Goal: Browse casually

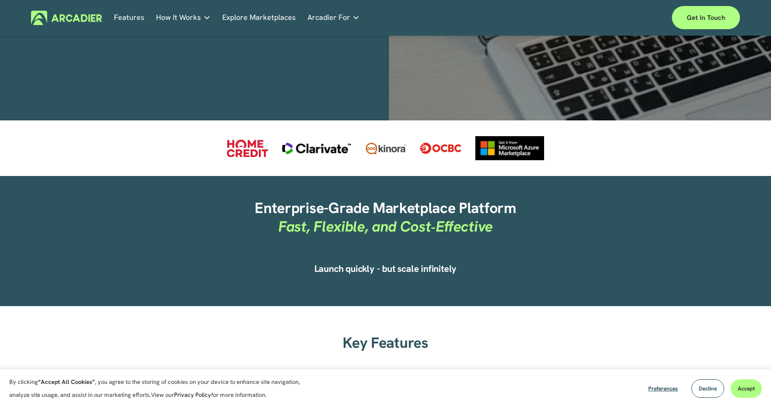
scroll to position [370, 0]
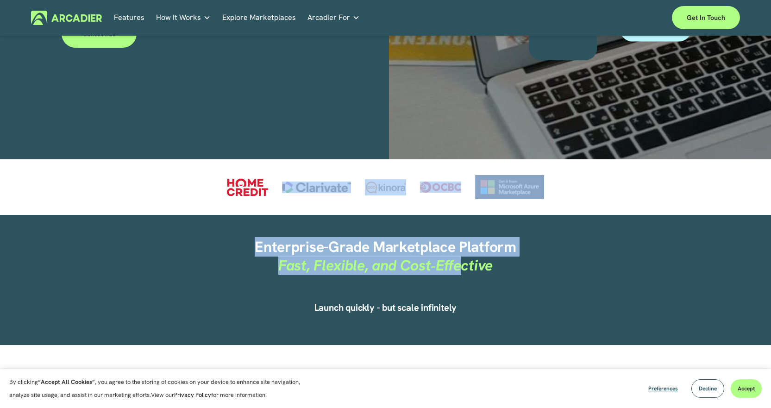
drag, startPoint x: 247, startPoint y: 174, endPoint x: 457, endPoint y: 269, distance: 230.6
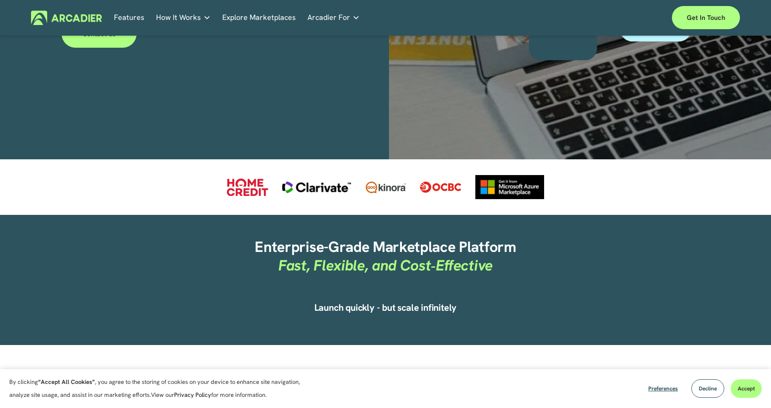
click at [471, 256] on em "Fast, Flexible, and Cost‑Effective" at bounding box center [385, 265] width 214 height 19
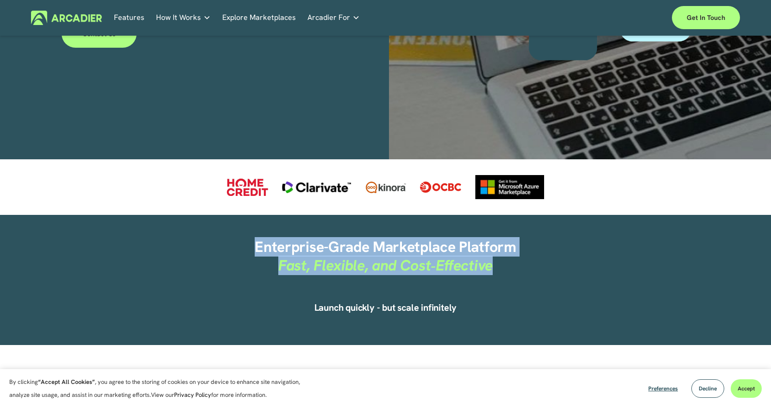
drag, startPoint x: 471, startPoint y: 249, endPoint x: 364, endPoint y: 225, distance: 109.1
click at [364, 238] on h2 "Enterprise-Grade Marketplace Platform Fast, Flexible, and Cost‑Effective" at bounding box center [384, 256] width 481 height 37
click at [364, 237] on strong "Enterprise-Grade Marketplace Platform" at bounding box center [385, 246] width 261 height 19
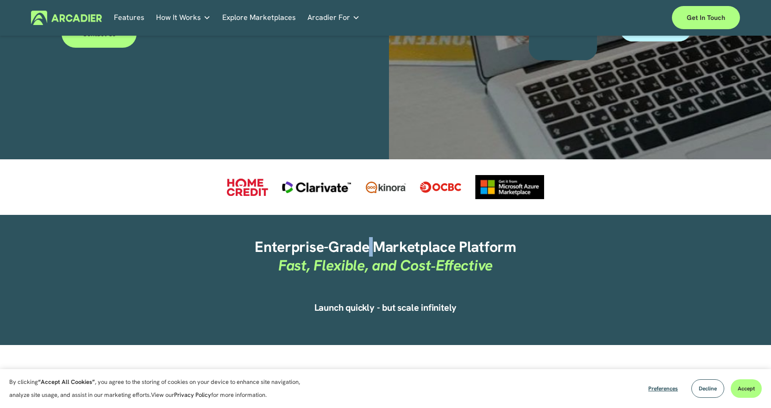
click at [364, 237] on strong "Enterprise-Grade Marketplace Platform" at bounding box center [385, 246] width 261 height 19
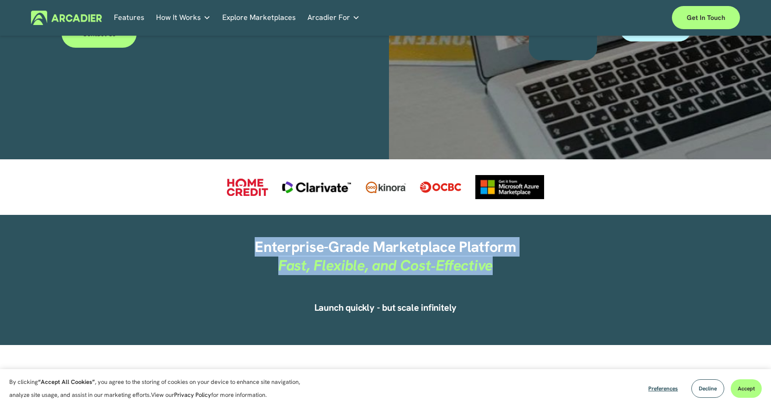
drag, startPoint x: 364, startPoint y: 225, endPoint x: 377, endPoint y: 247, distance: 25.1
click at [377, 247] on h2 "Enterprise-Grade Marketplace Platform Fast, Flexible, and Cost‑Effective" at bounding box center [384, 256] width 481 height 37
click at [377, 256] on em "Fast, Flexible, and Cost‑Effective" at bounding box center [385, 265] width 214 height 19
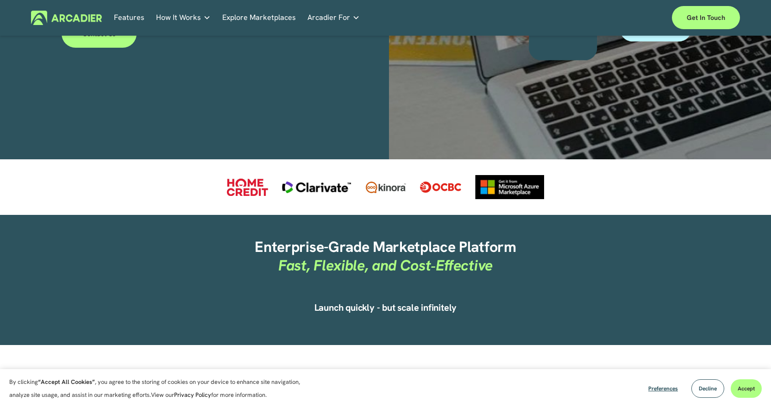
click at [377, 256] on em "Fast, Flexible, and Cost‑Effective" at bounding box center [385, 265] width 214 height 19
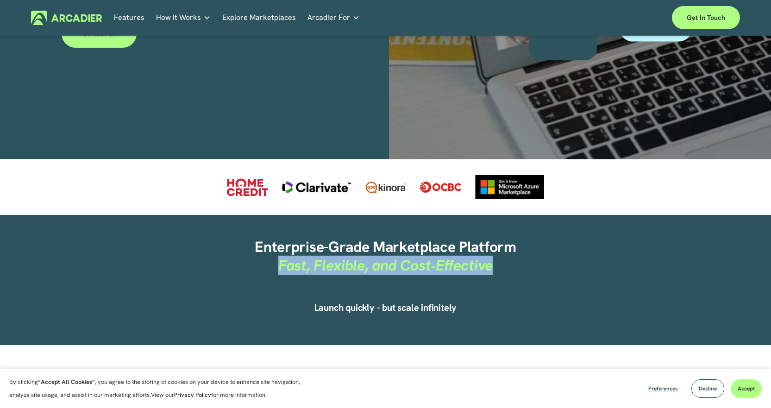
drag, startPoint x: 377, startPoint y: 247, endPoint x: 525, endPoint y: 247, distance: 148.1
click at [525, 247] on h2 "Enterprise-Grade Marketplace Platform Fast, Flexible, and Cost‑Effective" at bounding box center [384, 256] width 481 height 37
click at [499, 244] on h2 "Enterprise-Grade Marketplace Platform Fast, Flexible, and Cost‑Effective" at bounding box center [384, 256] width 481 height 37
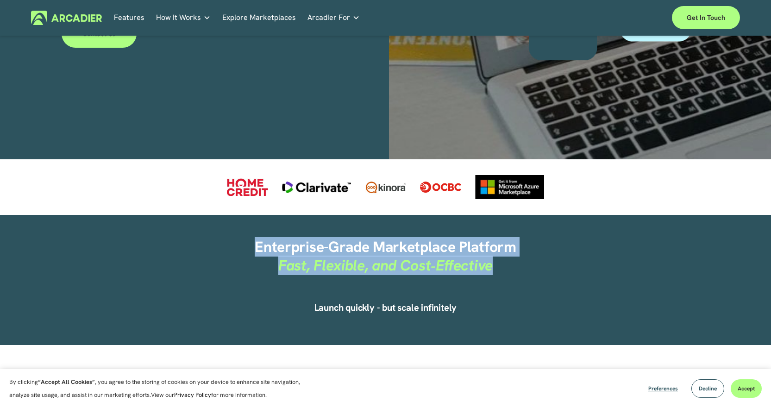
drag, startPoint x: 482, startPoint y: 243, endPoint x: 191, endPoint y: 215, distance: 292.6
click at [191, 215] on div "Enterprise-Grade Marketplace Platform Fast, Flexible, and Cost‑Effective Launch…" at bounding box center [385, 280] width 771 height 130
drag, startPoint x: 261, startPoint y: 229, endPoint x: 452, endPoint y: 241, distance: 192.0
click at [452, 241] on h2 "Enterprise-Grade Marketplace Platform Fast, Flexible, and Cost‑Effective" at bounding box center [384, 256] width 481 height 37
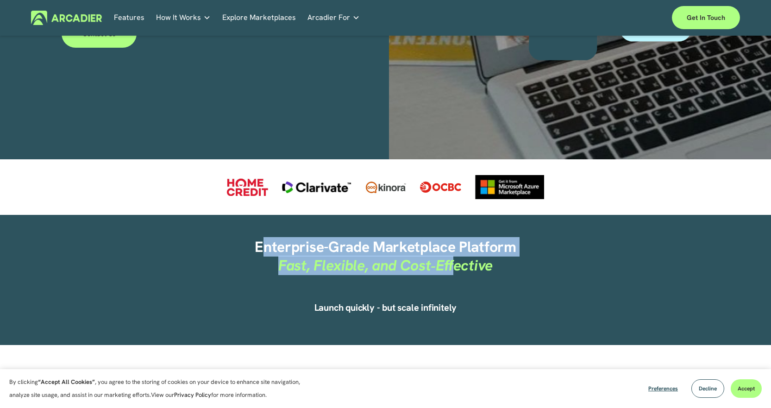
click at [453, 256] on em "Fast, Flexible, and Cost‑Effective" at bounding box center [385, 265] width 214 height 19
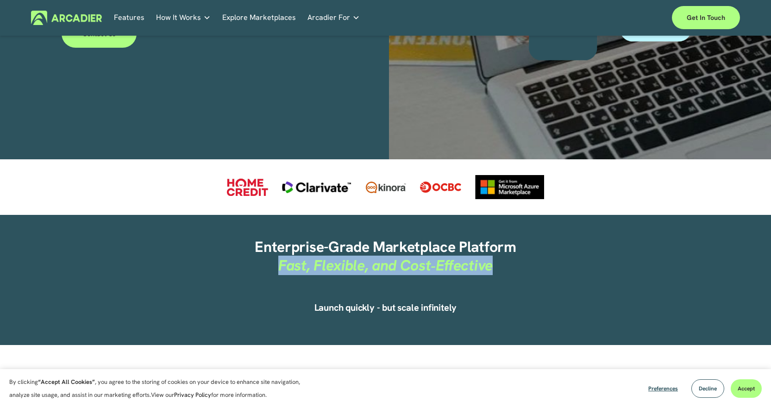
click at [453, 256] on em "Fast, Flexible, and Cost‑Effective" at bounding box center [385, 265] width 214 height 19
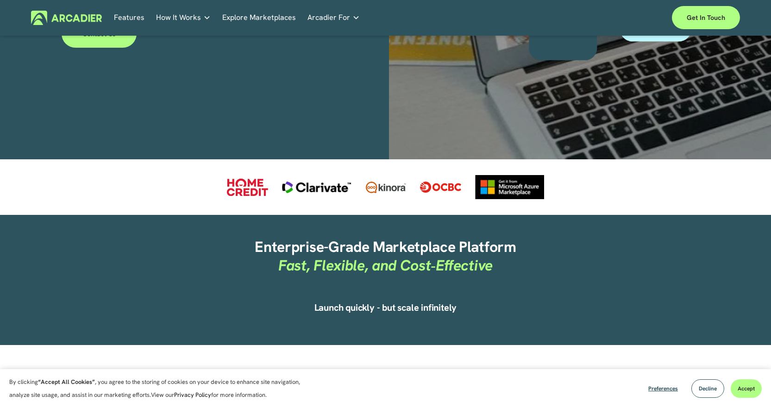
click at [445, 237] on strong "Enterprise-Grade Marketplace Platform" at bounding box center [385, 246] width 261 height 19
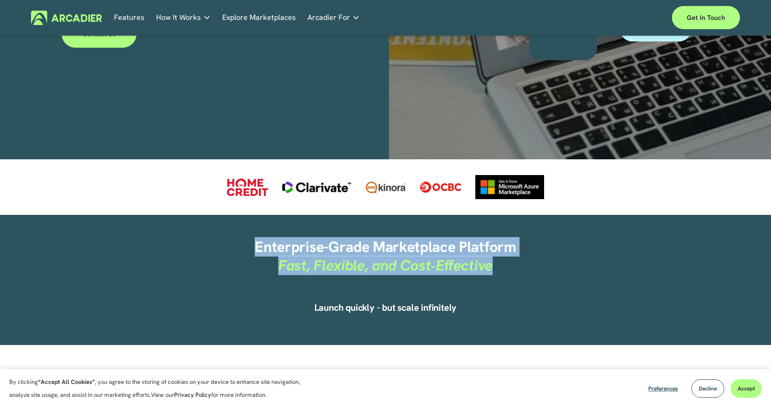
drag, startPoint x: 445, startPoint y: 228, endPoint x: 445, endPoint y: 241, distance: 13.0
click at [445, 240] on h2 "Enterprise-Grade Marketplace Platform Fast, Flexible, and Cost‑Effective" at bounding box center [384, 256] width 481 height 37
click at [445, 256] on em "Fast, Flexible, and Cost‑Effective" at bounding box center [385, 265] width 214 height 19
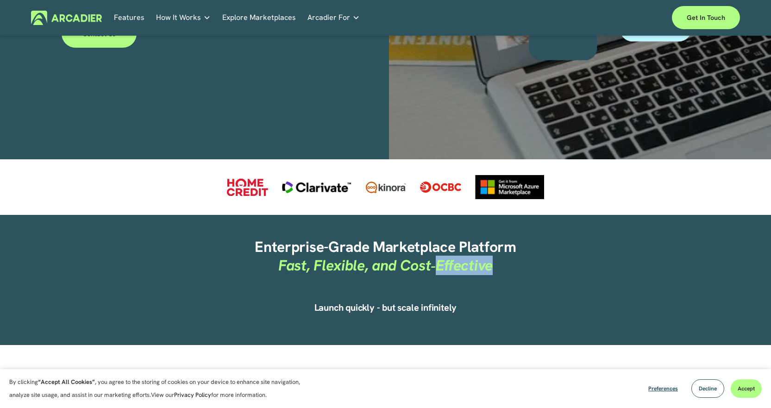
click at [445, 256] on em "Fast, Flexible, and Cost‑Effective" at bounding box center [385, 265] width 214 height 19
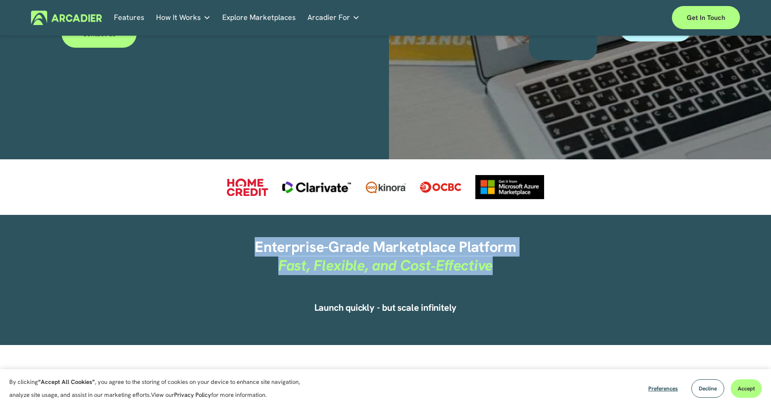
drag, startPoint x: 445, startPoint y: 241, endPoint x: 351, endPoint y: 223, distance: 96.2
click at [351, 238] on h2 "Enterprise-Grade Marketplace Platform Fast, Flexible, and Cost‑Effective" at bounding box center [384, 256] width 481 height 37
click at [351, 237] on strong "Enterprise-Grade Marketplace Platform" at bounding box center [385, 246] width 261 height 19
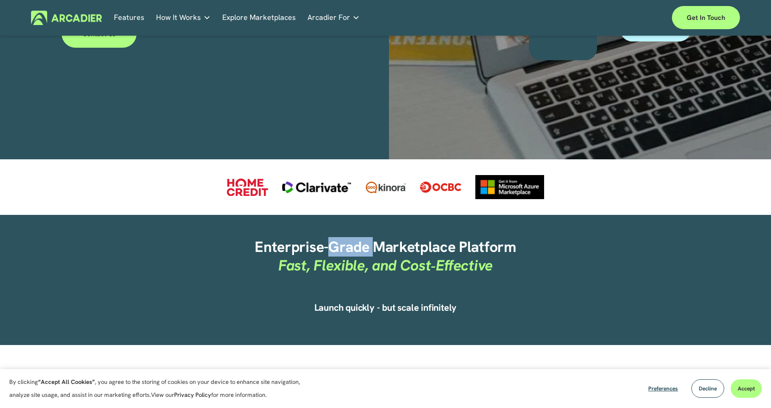
click at [351, 237] on strong "Enterprise-Grade Marketplace Platform" at bounding box center [385, 246] width 261 height 19
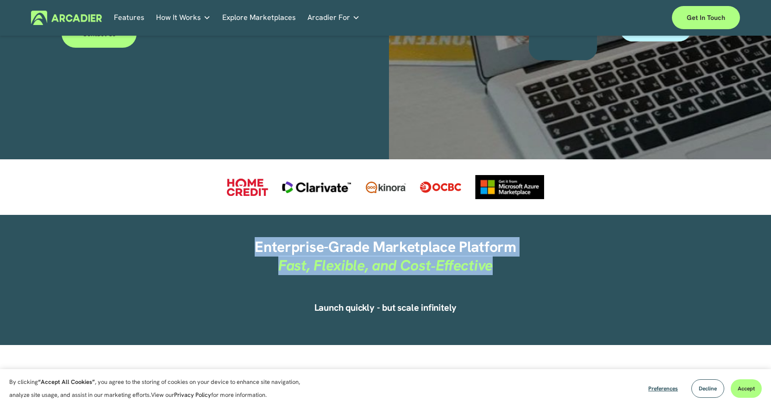
drag, startPoint x: 351, startPoint y: 223, endPoint x: 377, endPoint y: 252, distance: 39.0
click at [377, 252] on h2 "Enterprise-Grade Marketplace Platform Fast, Flexible, and Cost‑Effective" at bounding box center [384, 256] width 481 height 37
click at [377, 256] on em "Fast, Flexible, and Cost‑Effective" at bounding box center [385, 265] width 214 height 19
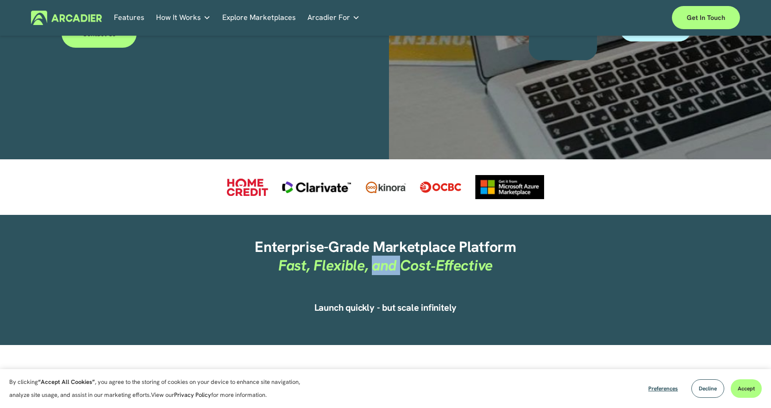
click at [377, 256] on em "Fast, Flexible, and Cost‑Effective" at bounding box center [385, 265] width 214 height 19
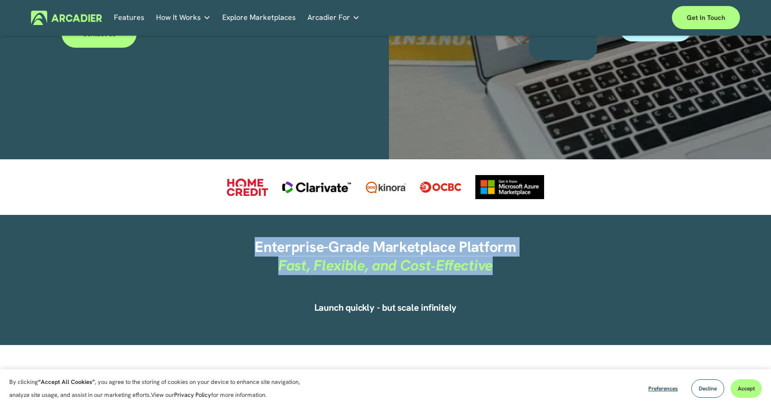
drag, startPoint x: 377, startPoint y: 252, endPoint x: 344, endPoint y: 231, distance: 38.3
click at [345, 238] on h2 "Enterprise-Grade Marketplace Platform Fast, Flexible, and Cost‑Effective" at bounding box center [384, 256] width 481 height 37
click at [344, 237] on strong "Enterprise-Grade Marketplace Platform" at bounding box center [385, 246] width 261 height 19
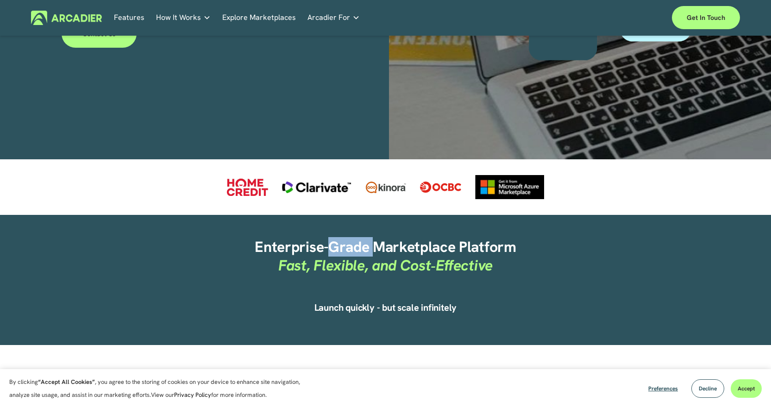
click at [344, 237] on strong "Enterprise-Grade Marketplace Platform" at bounding box center [385, 246] width 261 height 19
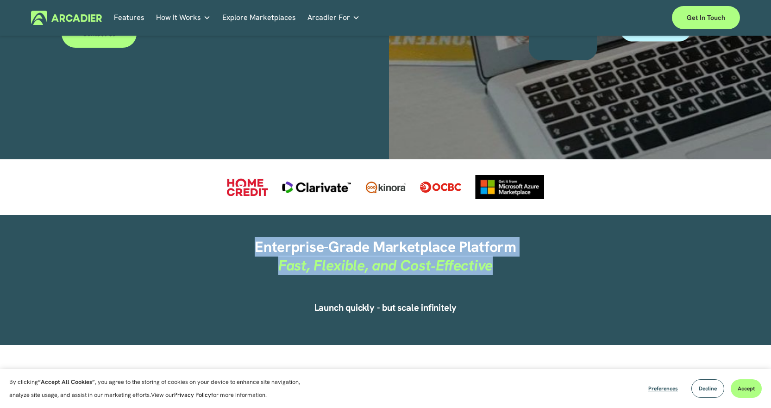
drag, startPoint x: 344, startPoint y: 230, endPoint x: 351, endPoint y: 242, distance: 14.1
click at [351, 242] on h2 "Enterprise-Grade Marketplace Platform Fast, Flexible, and Cost‑Effective" at bounding box center [384, 256] width 481 height 37
click at [352, 256] on em "Fast, Flexible, and Cost‑Effective" at bounding box center [385, 265] width 214 height 19
